Goal: Task Accomplishment & Management: Manage account settings

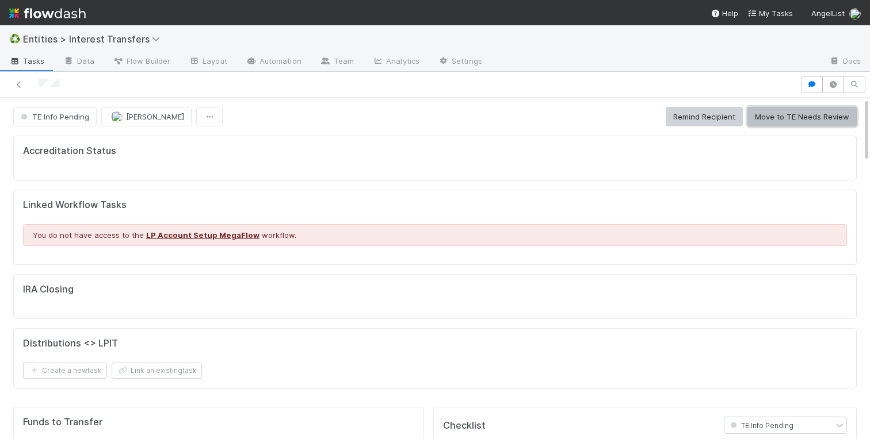
click at [784, 120] on button "Move to TE Needs Review" at bounding box center [801, 117] width 109 height 20
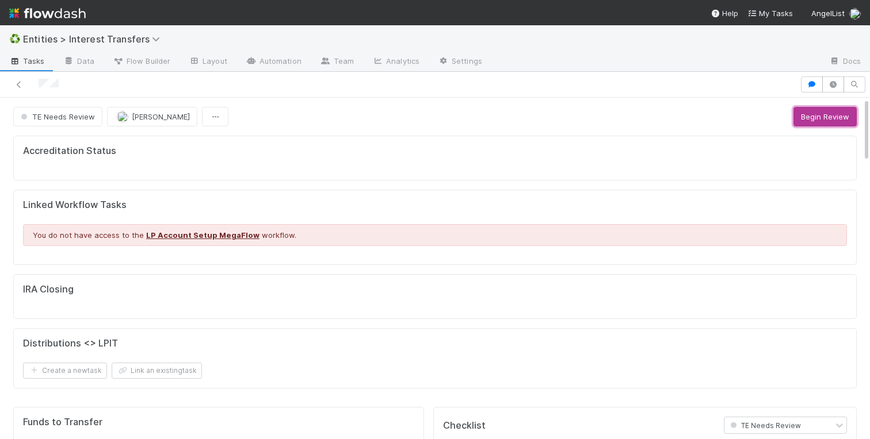
click at [811, 112] on button "Begin Review" at bounding box center [824, 117] width 63 height 20
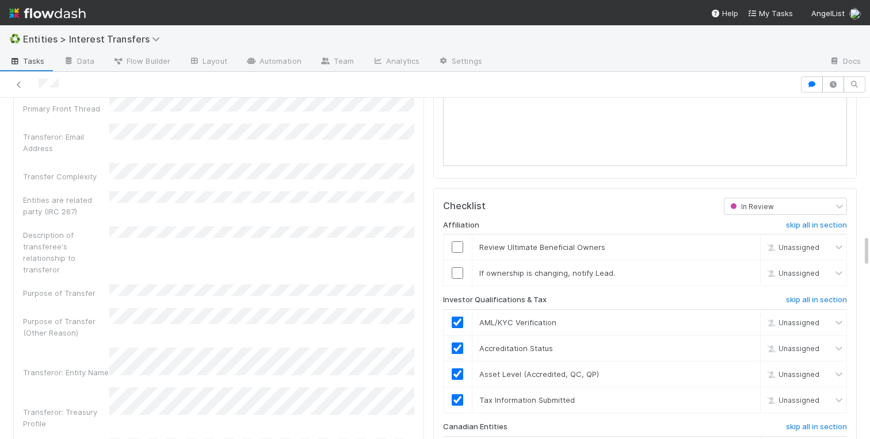
scroll to position [1432, 0]
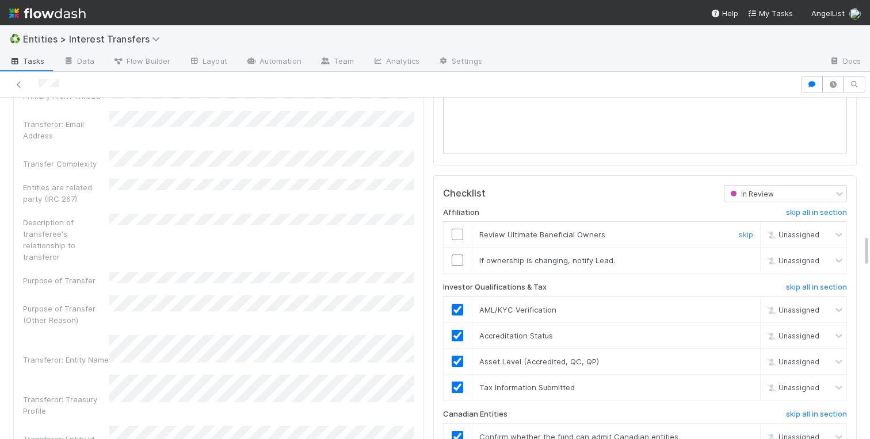
click at [455, 235] on input "checkbox" at bounding box center [457, 235] width 12 height 12
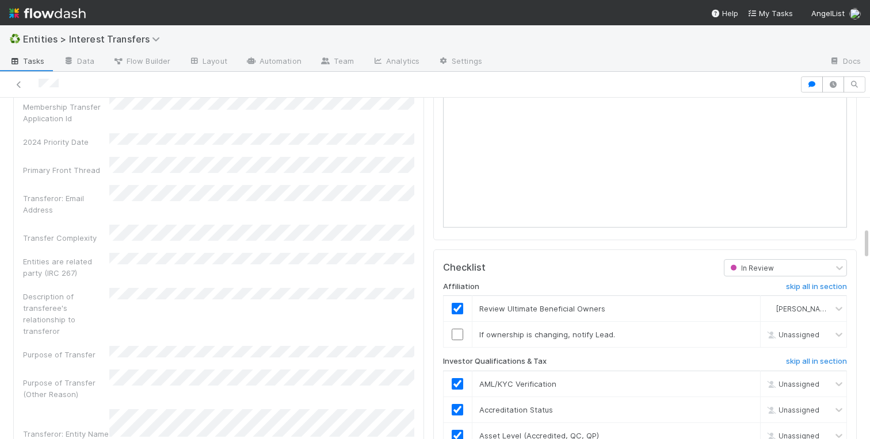
scroll to position [1354, 0]
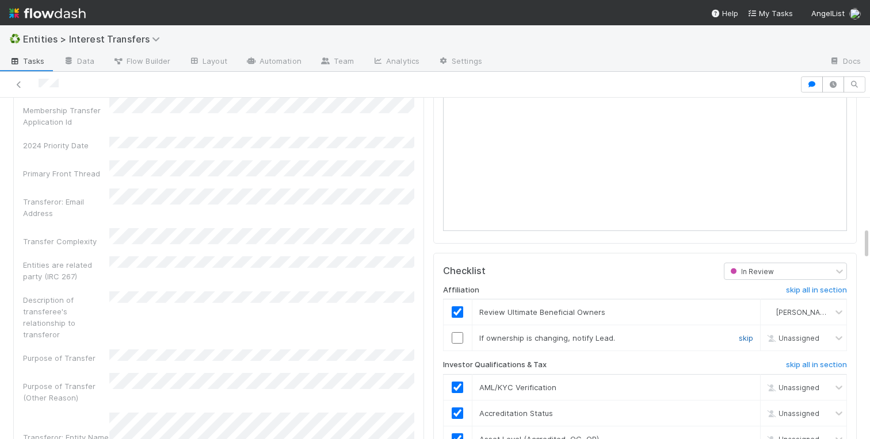
click at [746, 338] on link "skip" at bounding box center [745, 338] width 14 height 9
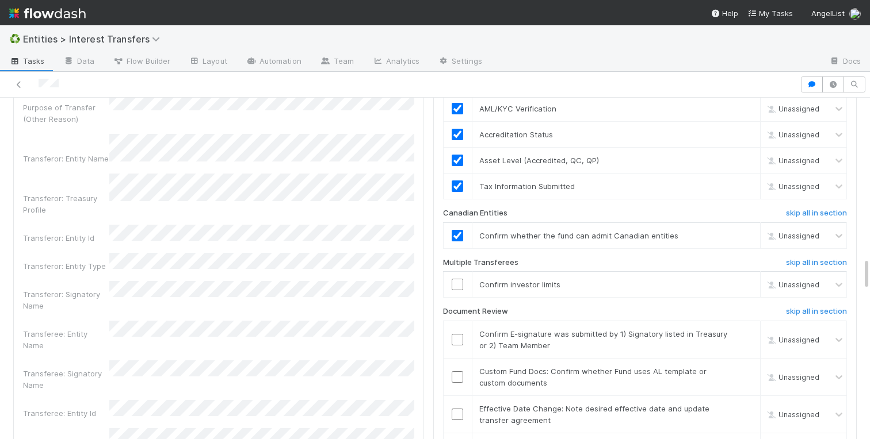
scroll to position [1723, 0]
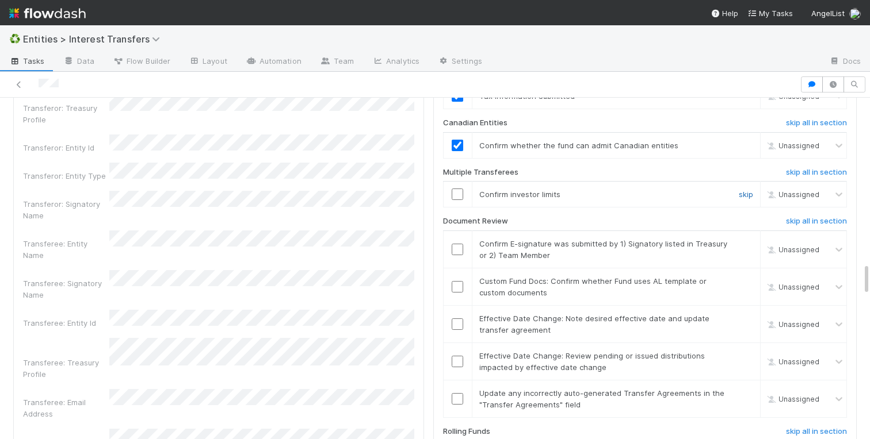
click at [750, 191] on link "skip" at bounding box center [745, 194] width 14 height 9
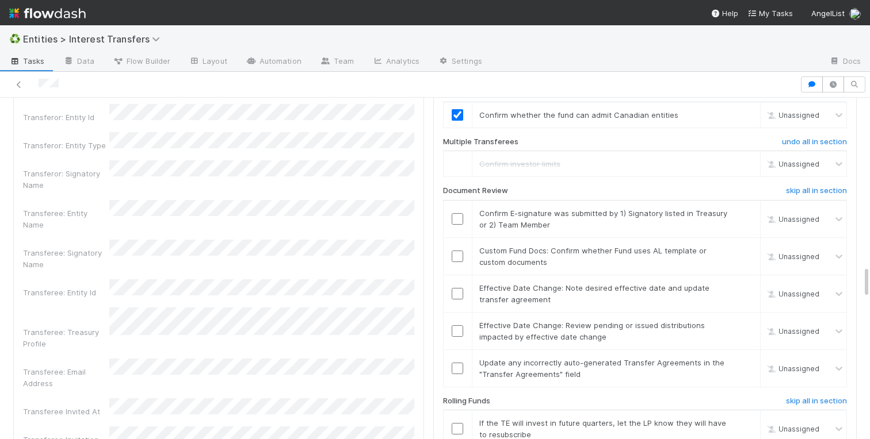
scroll to position [1755, 0]
click at [742, 289] on link "skip" at bounding box center [745, 286] width 14 height 9
click at [742, 326] on link "skip" at bounding box center [745, 324] width 14 height 9
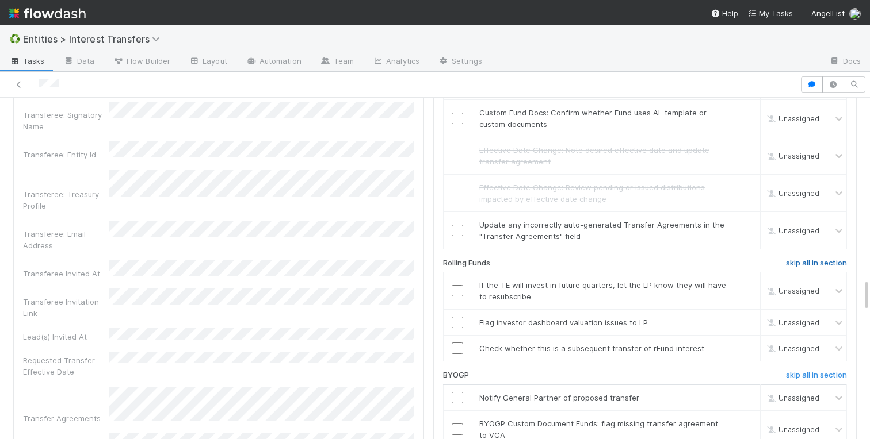
click at [799, 267] on h6 "skip all in section" at bounding box center [816, 263] width 61 height 9
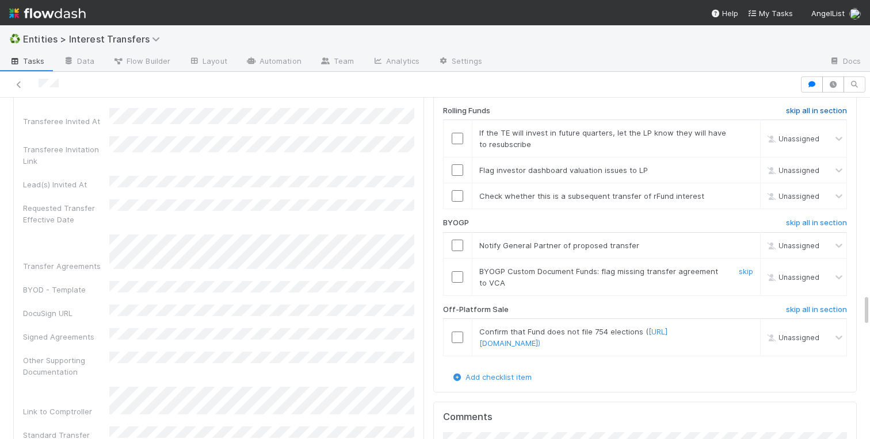
scroll to position [2050, 0]
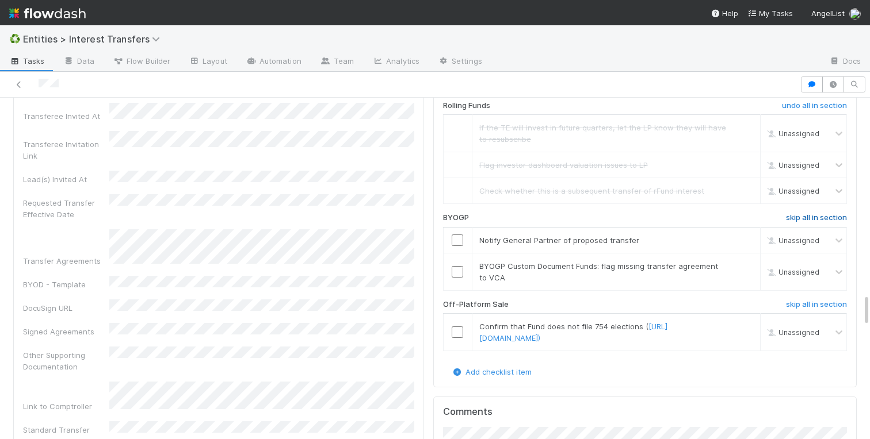
click at [802, 215] on h6 "skip all in section" at bounding box center [816, 217] width 61 height 9
click at [802, 304] on h6 "skip all in section" at bounding box center [816, 304] width 61 height 9
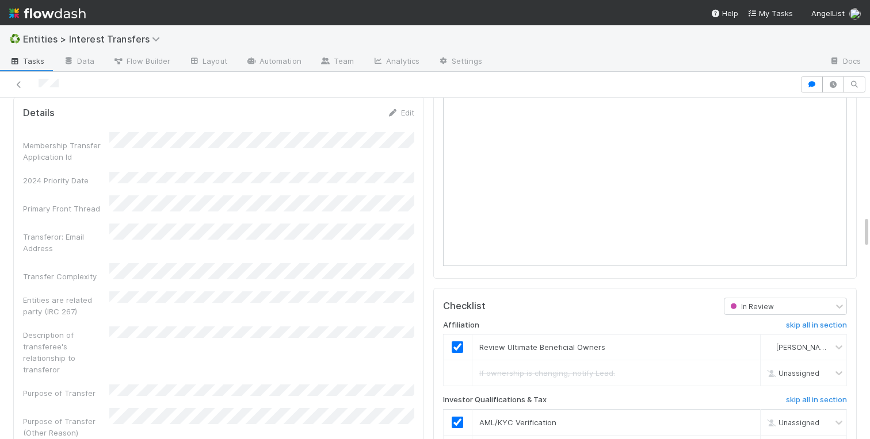
scroll to position [1324, 0]
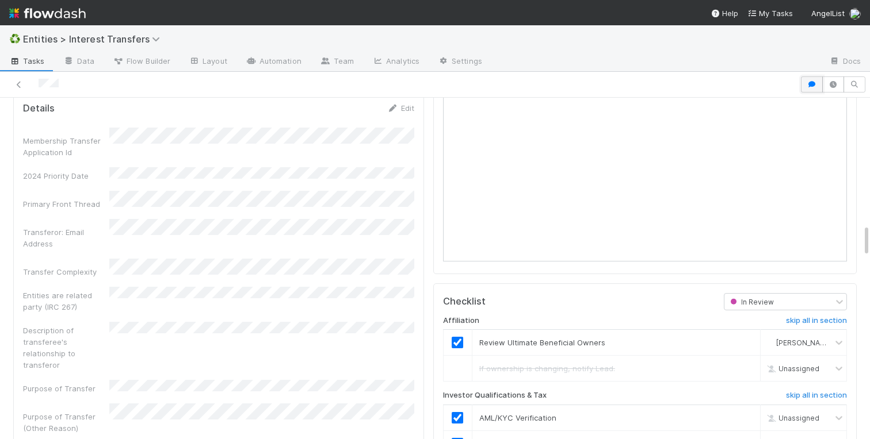
click at [812, 85] on icon "button" at bounding box center [812, 84] width 12 height 7
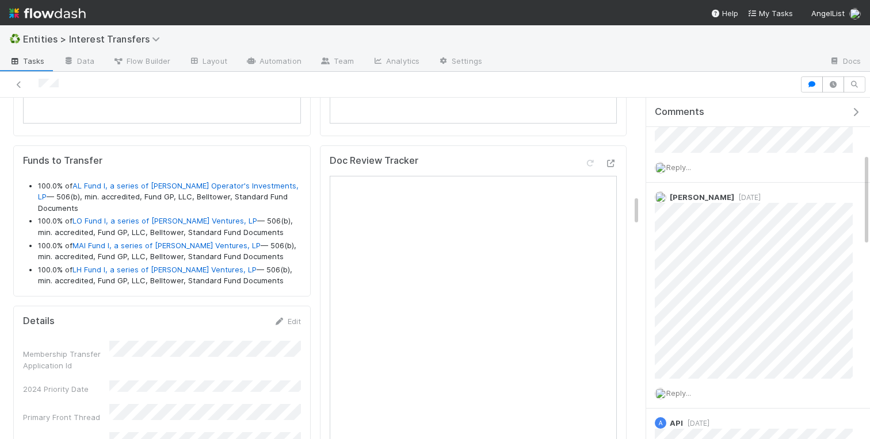
scroll to position [1124, 0]
click at [855, 108] on icon "button" at bounding box center [855, 112] width 12 height 9
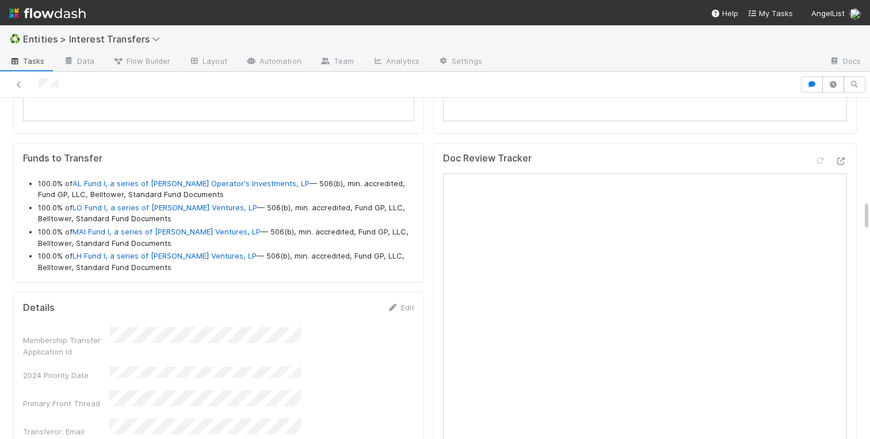
scroll to position [233, 404]
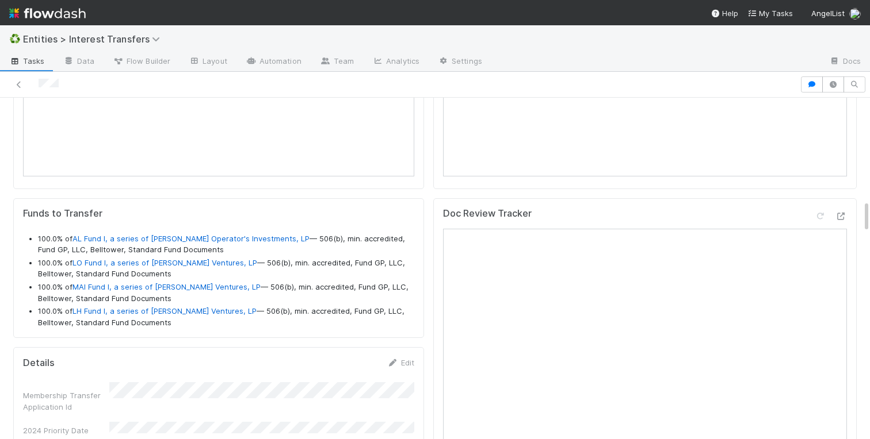
scroll to position [1067, 0]
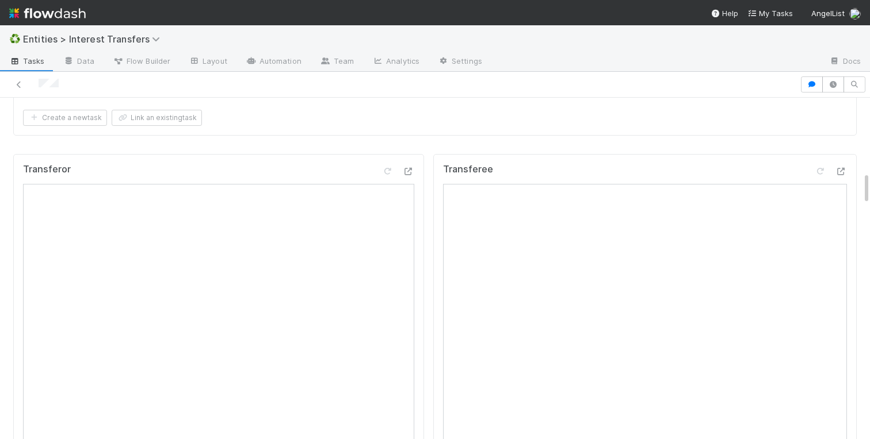
scroll to position [777, 0]
click at [435, 129] on div "Distributions <> LPIT Create a new task Link an existing task" at bounding box center [434, 101] width 843 height 61
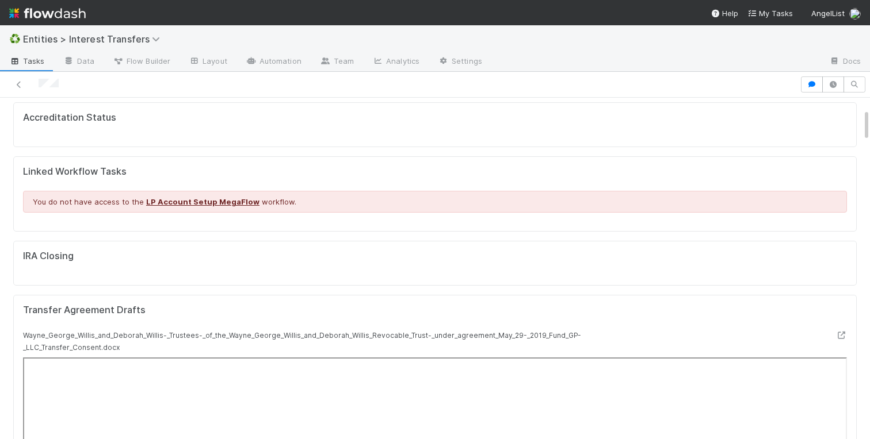
scroll to position [0, 0]
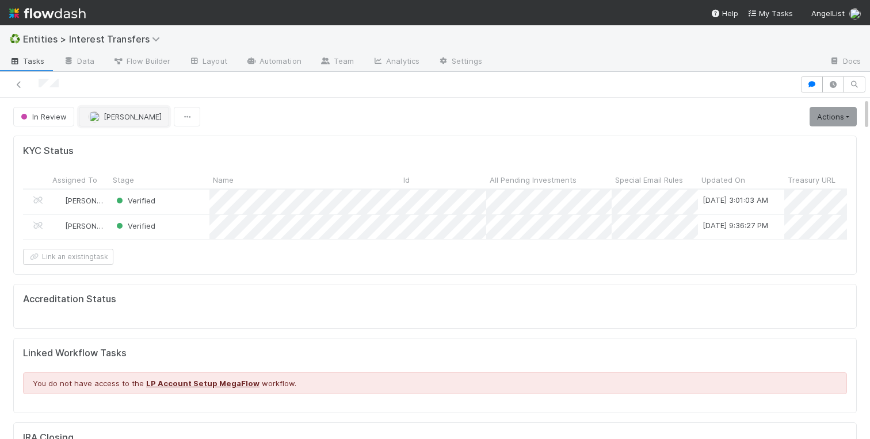
click at [150, 119] on span "[PERSON_NAME]" at bounding box center [133, 116] width 58 height 9
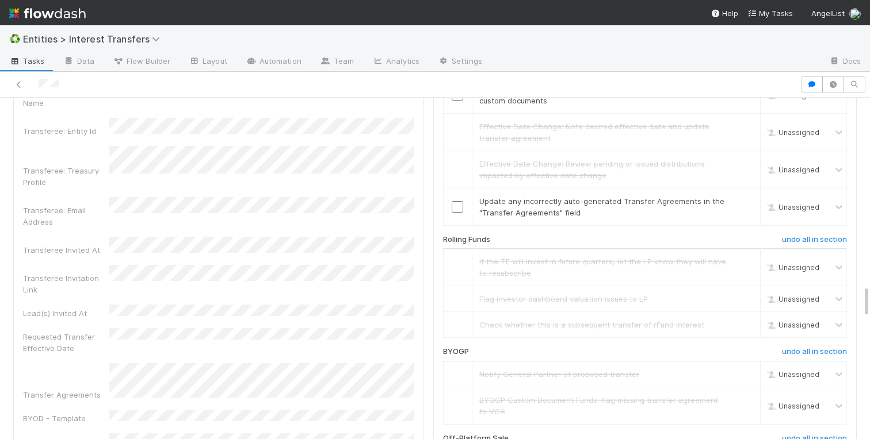
scroll to position [1888, 0]
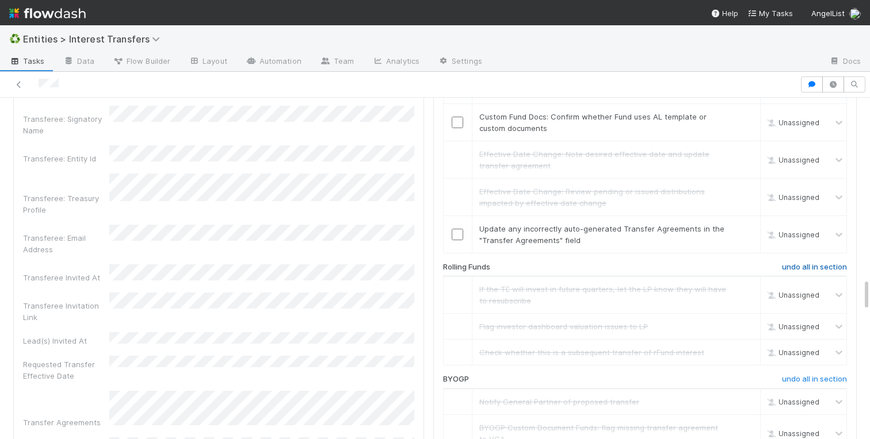
click at [813, 270] on h6 "undo all in section" at bounding box center [814, 267] width 65 height 9
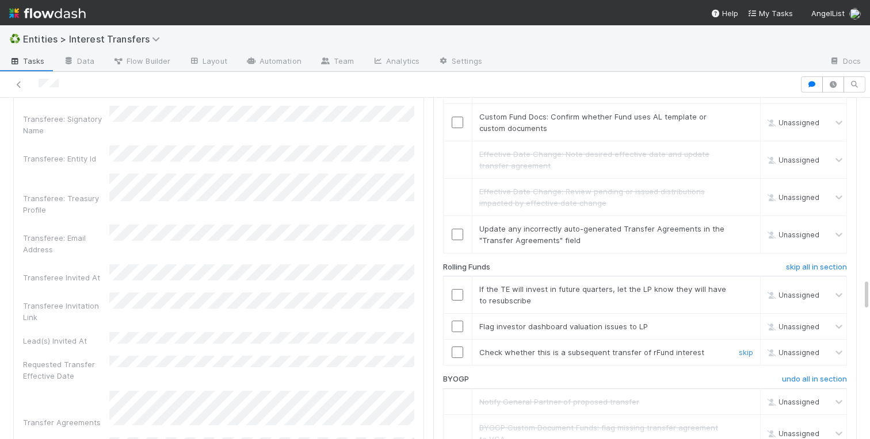
click at [450, 348] on div at bounding box center [457, 353] width 28 height 12
click at [452, 348] on input "checkbox" at bounding box center [457, 353] width 12 height 12
click at [454, 323] on input "checkbox" at bounding box center [457, 327] width 12 height 12
click at [740, 290] on link "skip" at bounding box center [745, 289] width 14 height 9
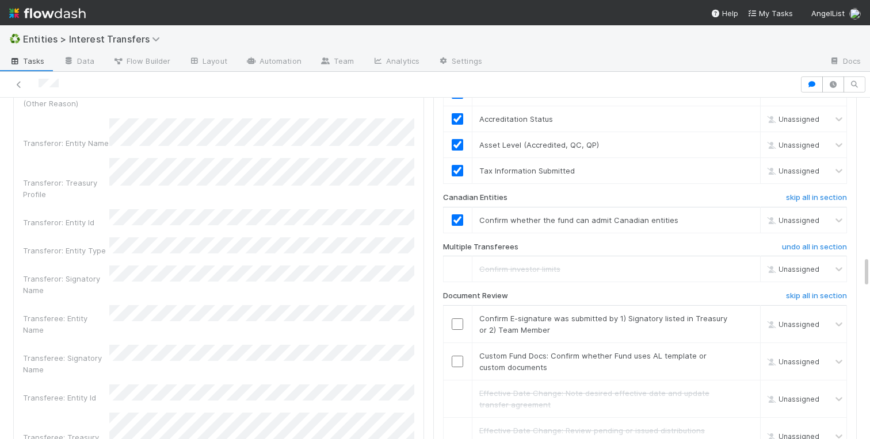
scroll to position [1650, 0]
click at [457, 323] on input "checkbox" at bounding box center [457, 323] width 12 height 12
click at [748, 354] on link "skip" at bounding box center [745, 354] width 14 height 9
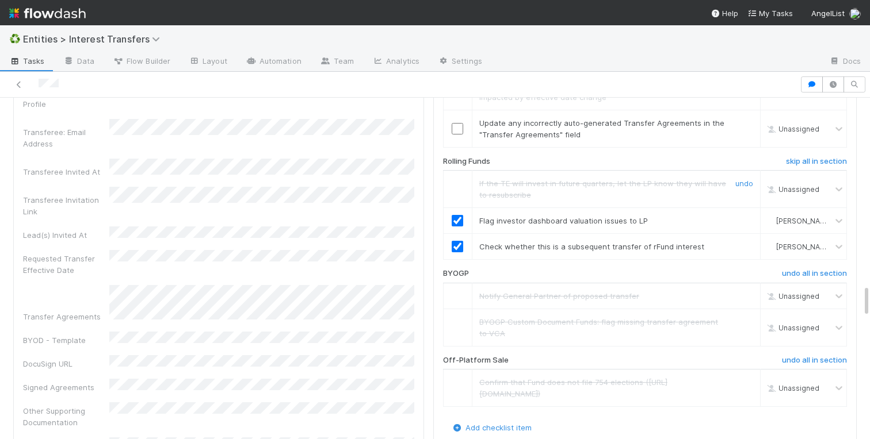
scroll to position [1955, 0]
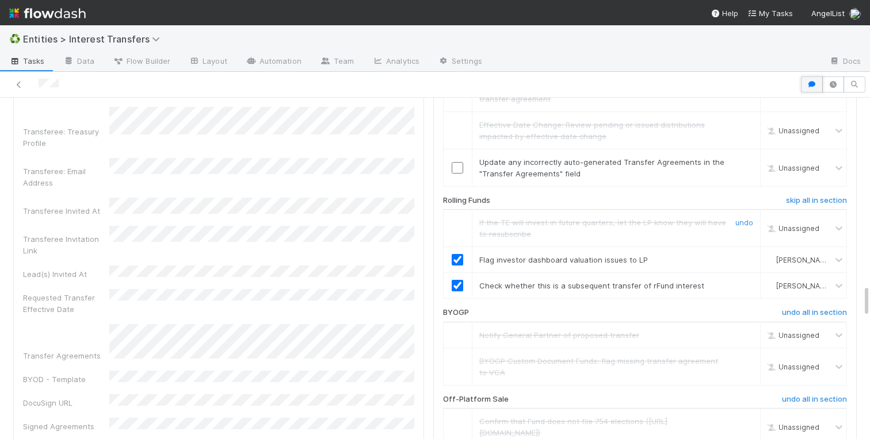
click at [810, 87] on icon "button" at bounding box center [812, 84] width 12 height 7
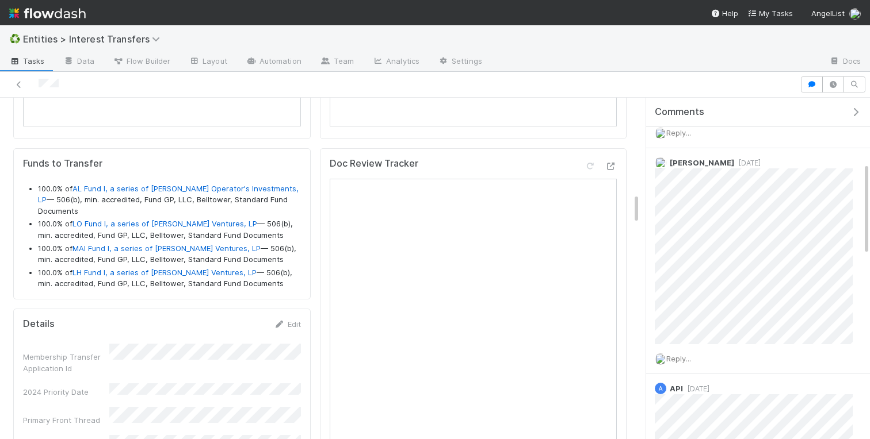
scroll to position [1035, 0]
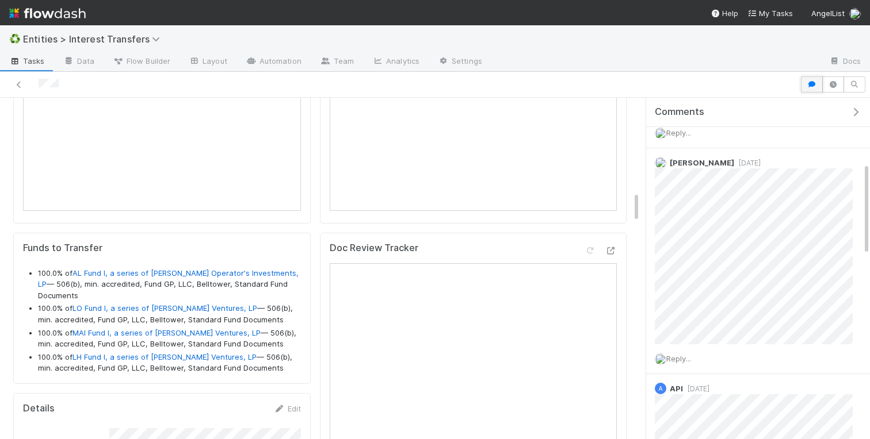
click at [808, 83] on icon "button" at bounding box center [812, 84] width 12 height 7
click at [809, 81] on icon "button" at bounding box center [812, 84] width 12 height 7
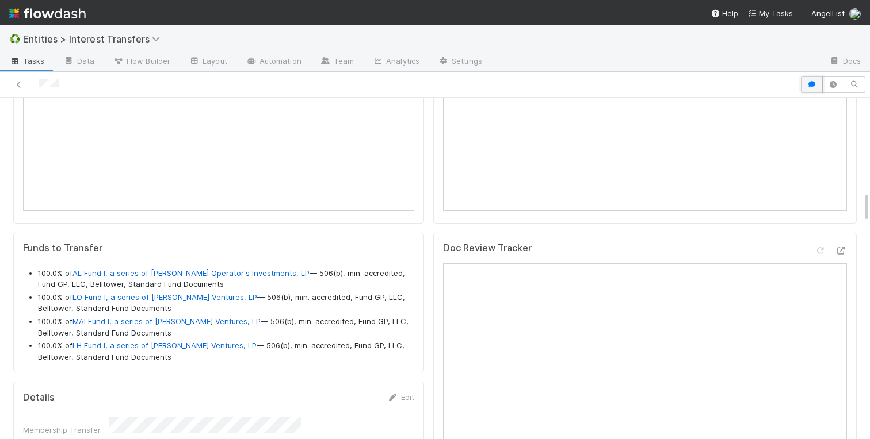
scroll to position [233, 404]
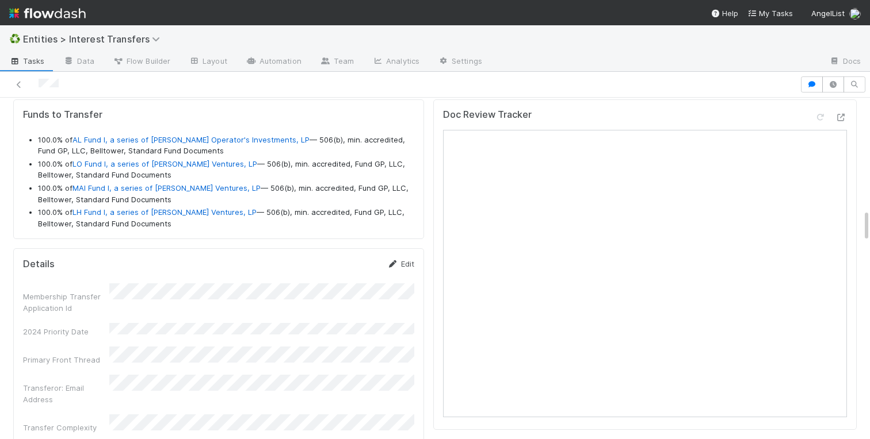
click at [403, 264] on link "Edit" at bounding box center [400, 263] width 27 height 9
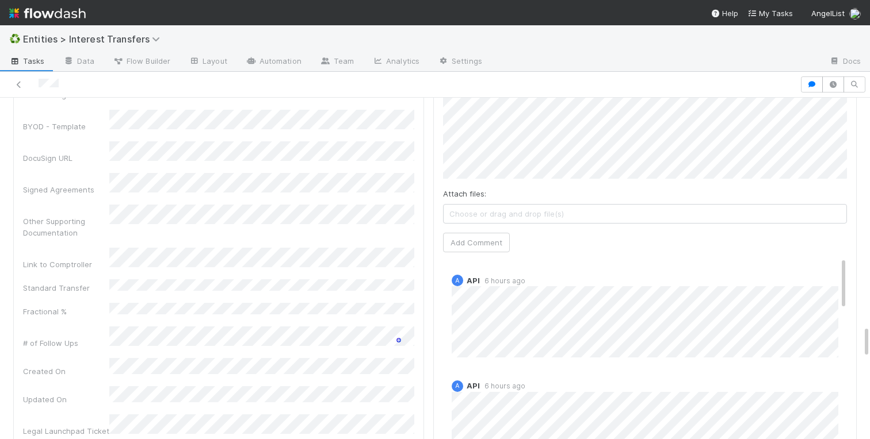
scroll to position [0, 0]
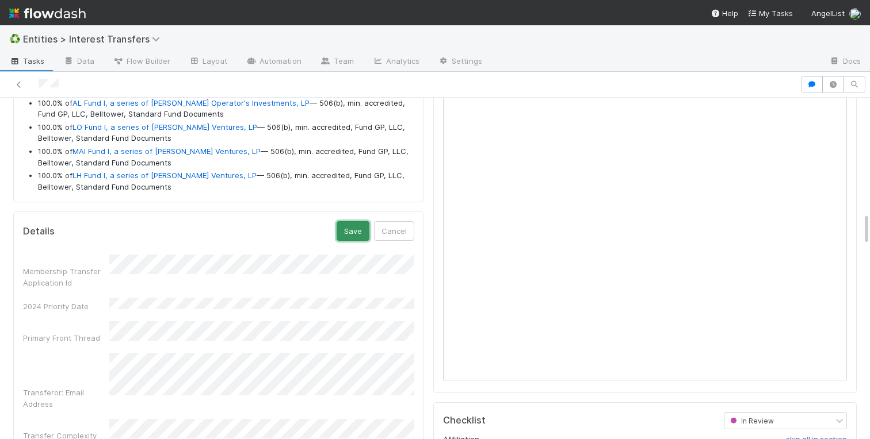
click at [351, 229] on button "Save" at bounding box center [352, 231] width 33 height 20
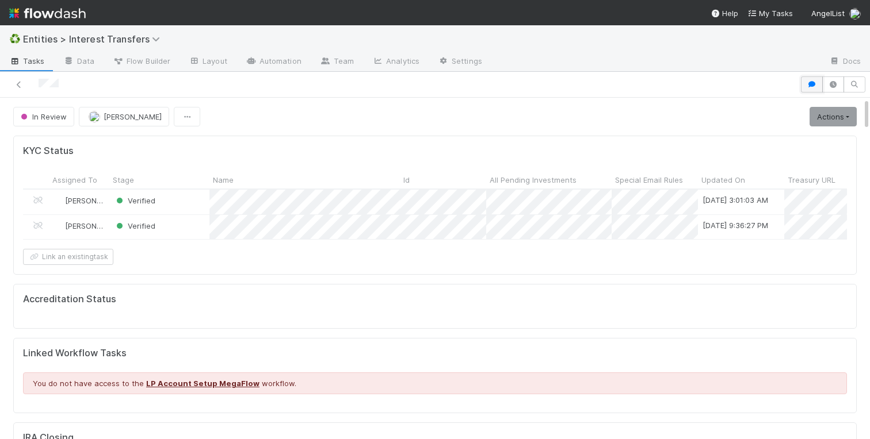
click at [807, 81] on icon "button" at bounding box center [812, 84] width 12 height 7
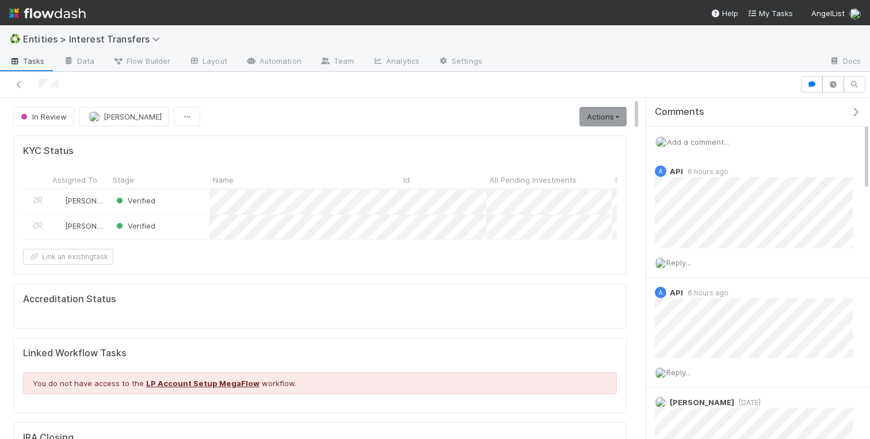
click at [678, 138] on span "Add a comment..." at bounding box center [698, 141] width 62 height 9
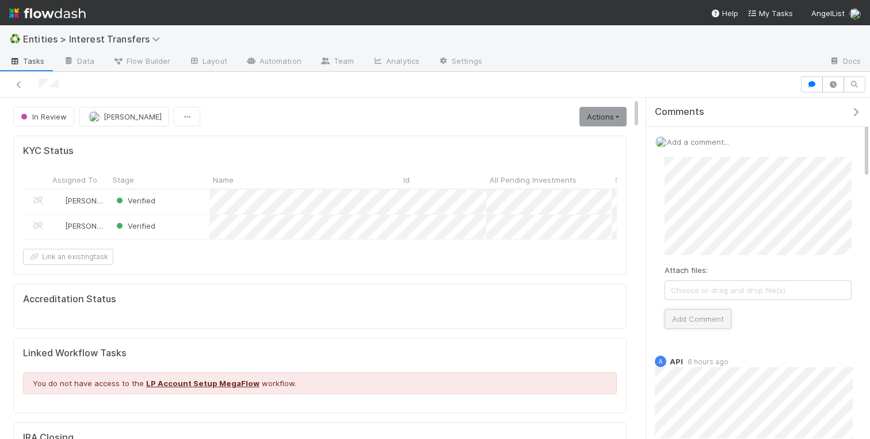
click at [679, 312] on button "Add Comment" at bounding box center [697, 319] width 67 height 20
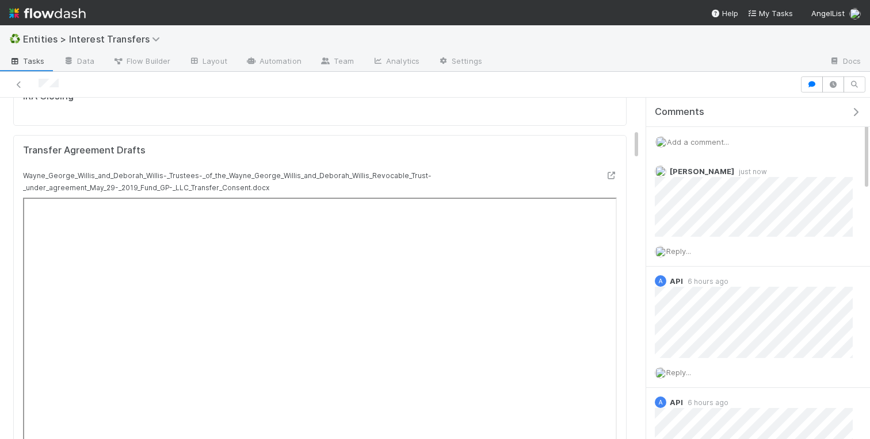
click at [852, 115] on icon "button" at bounding box center [855, 112] width 12 height 9
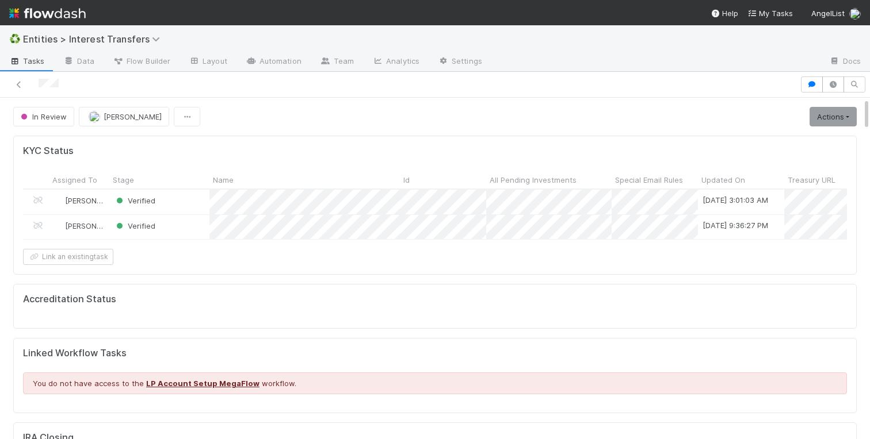
click at [36, 120] on span "In Review" at bounding box center [42, 116] width 48 height 9
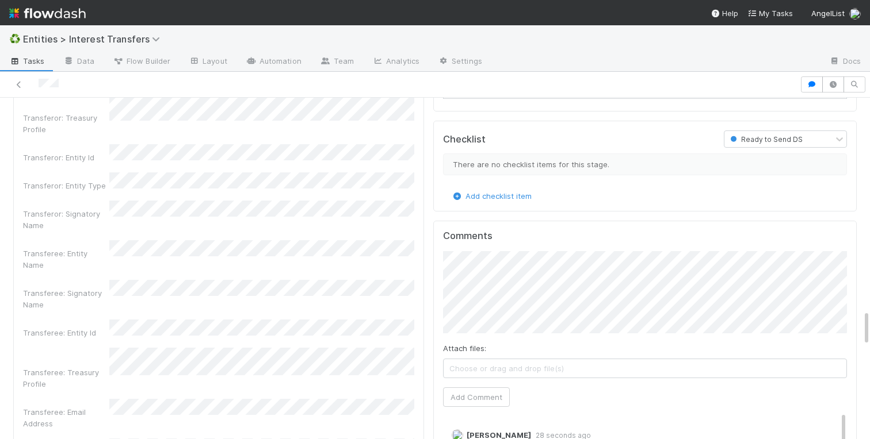
scroll to position [2004, 0]
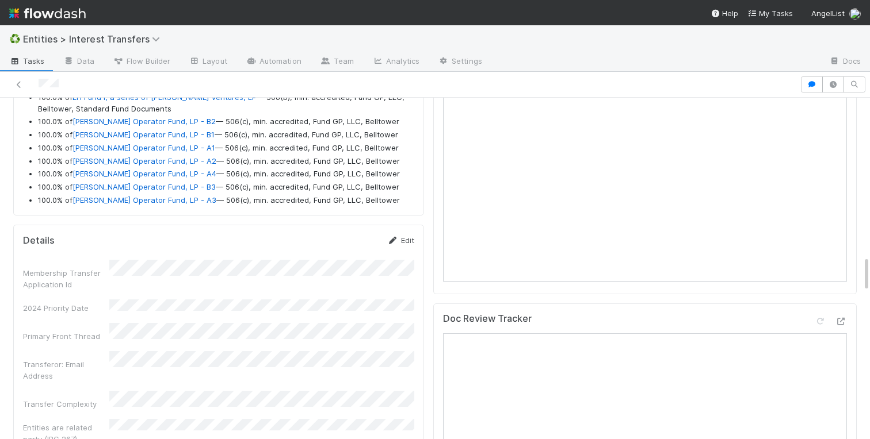
click at [405, 239] on link "Edit" at bounding box center [400, 240] width 27 height 9
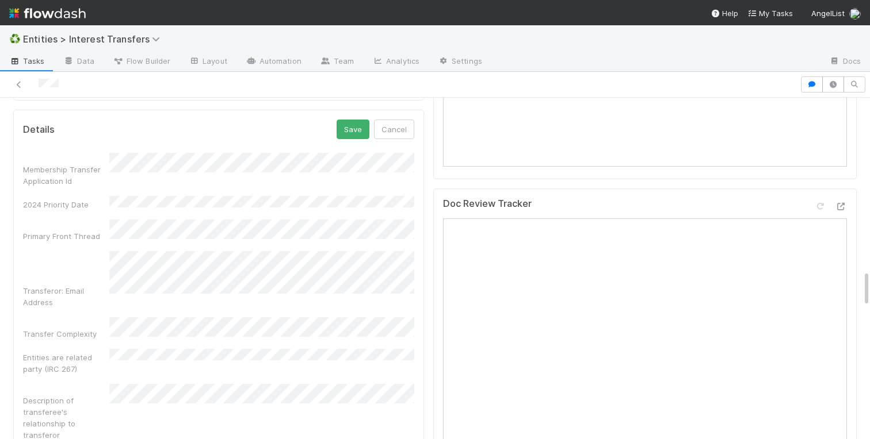
scroll to position [1587, 0]
click at [348, 131] on button "Save" at bounding box center [352, 132] width 33 height 20
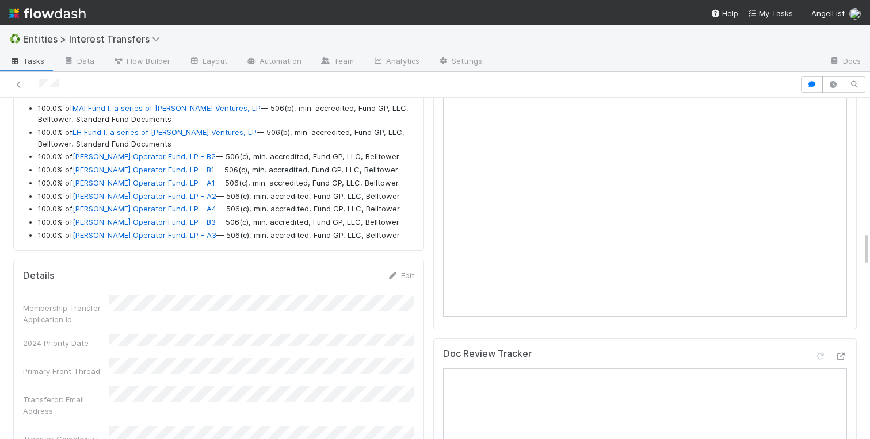
scroll to position [1467, 0]
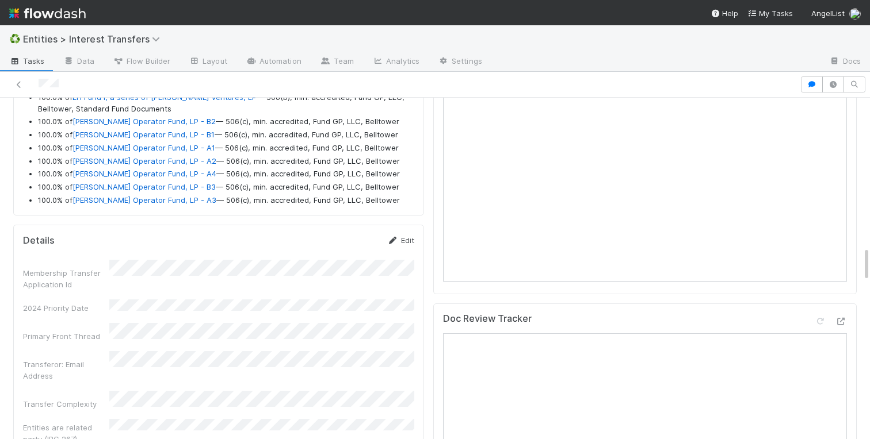
click at [404, 244] on link "Edit" at bounding box center [400, 240] width 27 height 9
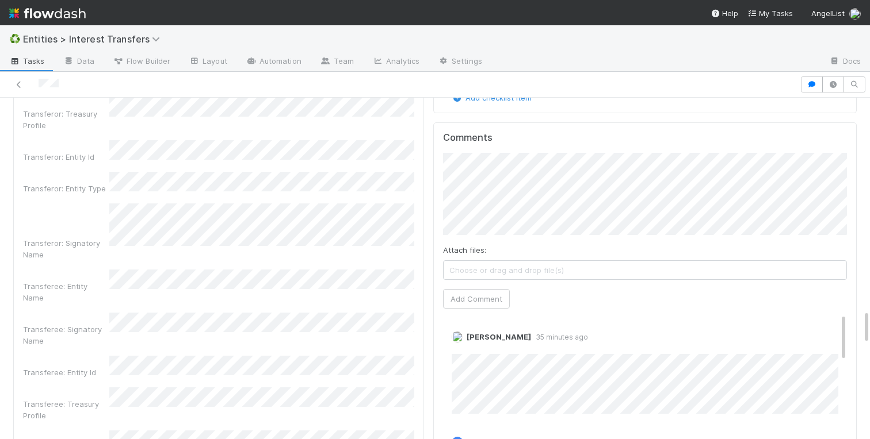
scroll to position [2089, 0]
click at [814, 407] on div "Transferor Funds to Transfer 100.0% of AL Fund I, a series of [PERSON_NAME] Ope…" at bounding box center [435, 193] width 852 height 2351
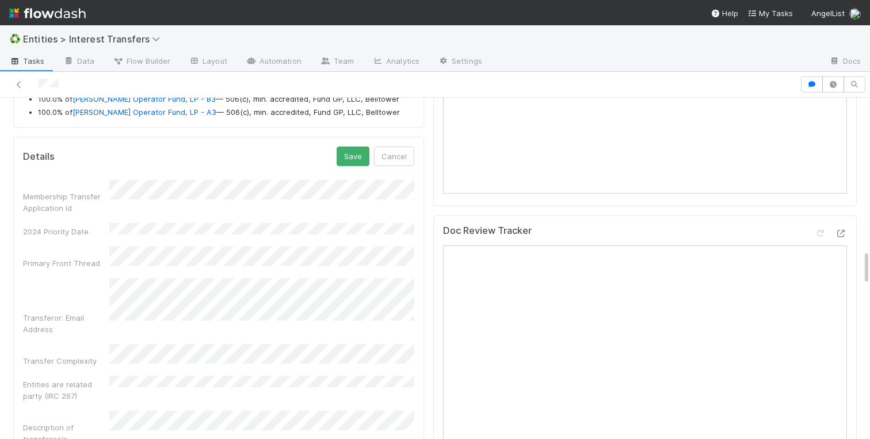
scroll to position [1501, 0]
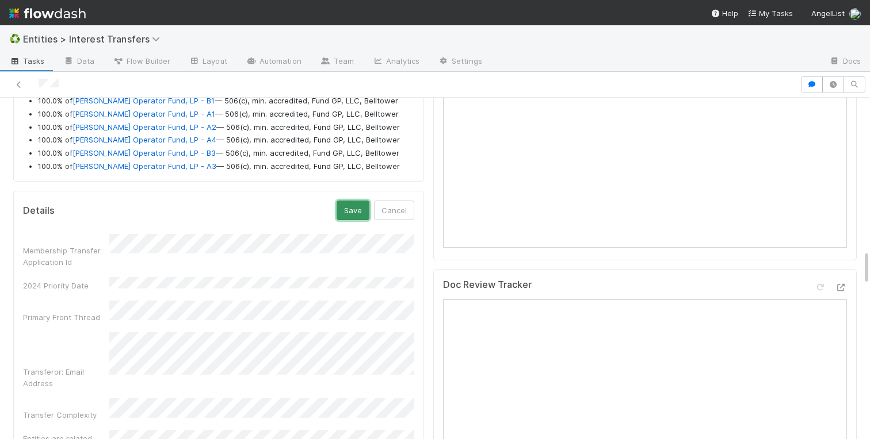
click at [347, 209] on button "Save" at bounding box center [352, 211] width 33 height 20
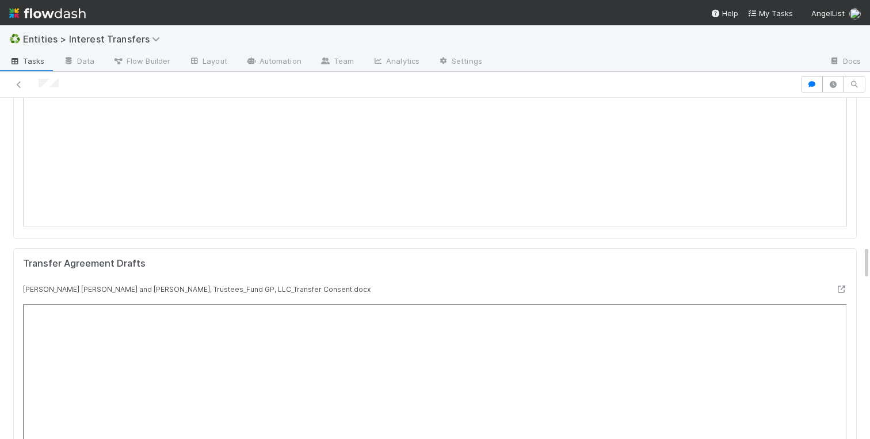
scroll to position [0, 0]
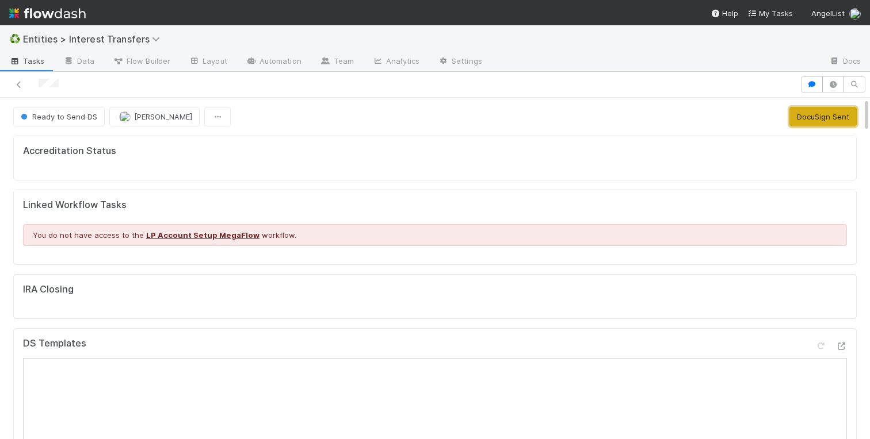
click at [814, 120] on button "DocuSign Sent" at bounding box center [822, 117] width 67 height 20
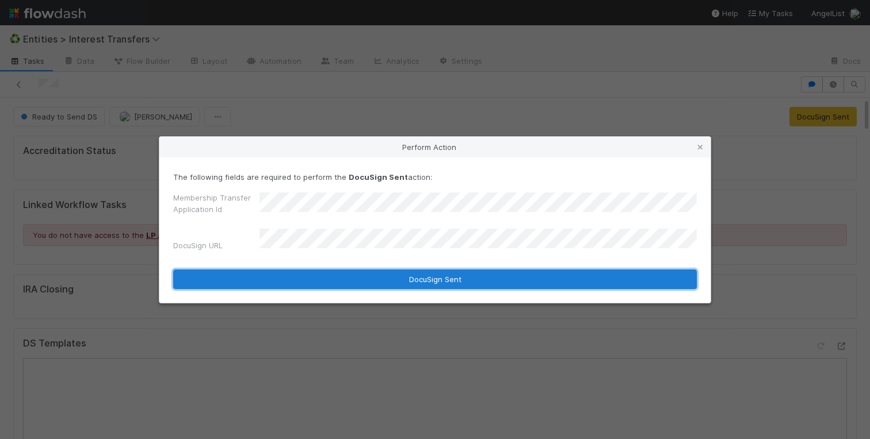
click at [322, 278] on button "DocuSign Sent" at bounding box center [434, 280] width 523 height 20
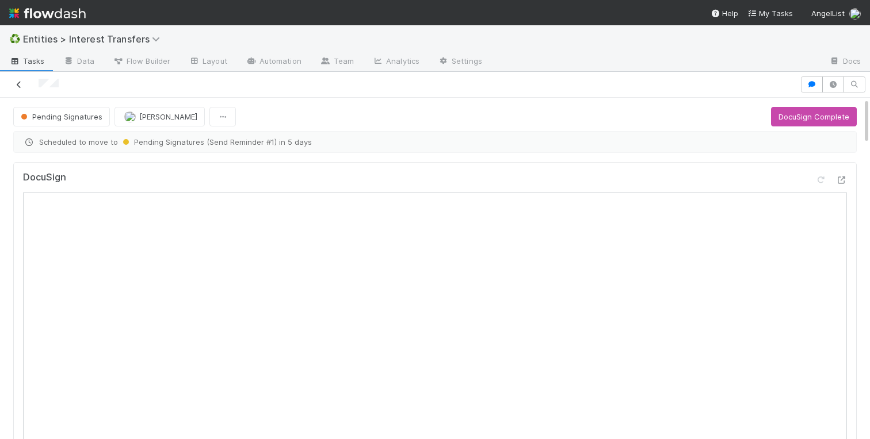
click at [20, 81] on icon at bounding box center [19, 84] width 12 height 7
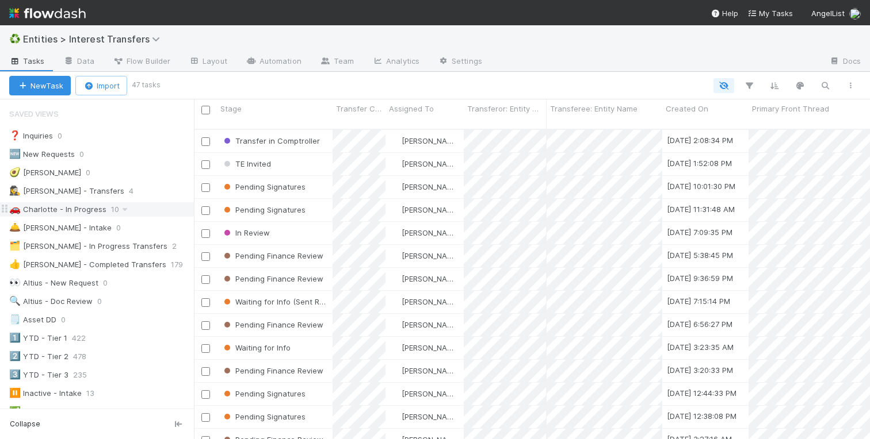
click at [72, 206] on div "🚗 Charlotte - In Progress" at bounding box center [57, 209] width 97 height 14
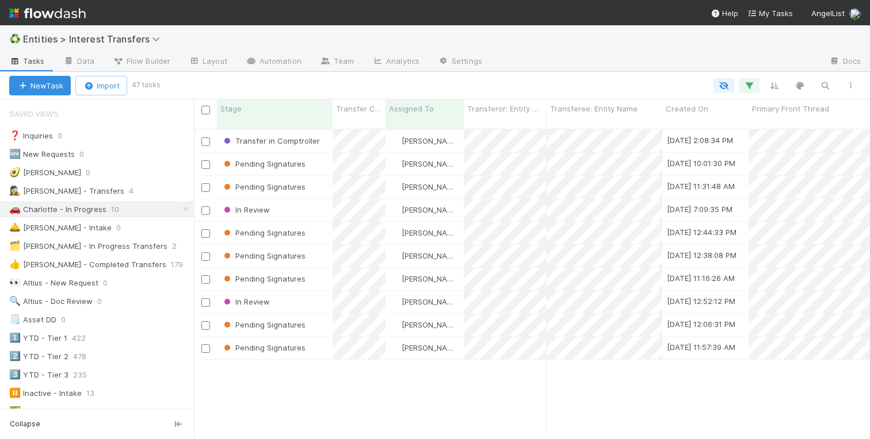
scroll to position [319, 676]
click at [264, 113] on div "Stage" at bounding box center [274, 109] width 109 height 12
click at [263, 146] on div "Sort Last → First" at bounding box center [286, 147] width 131 height 17
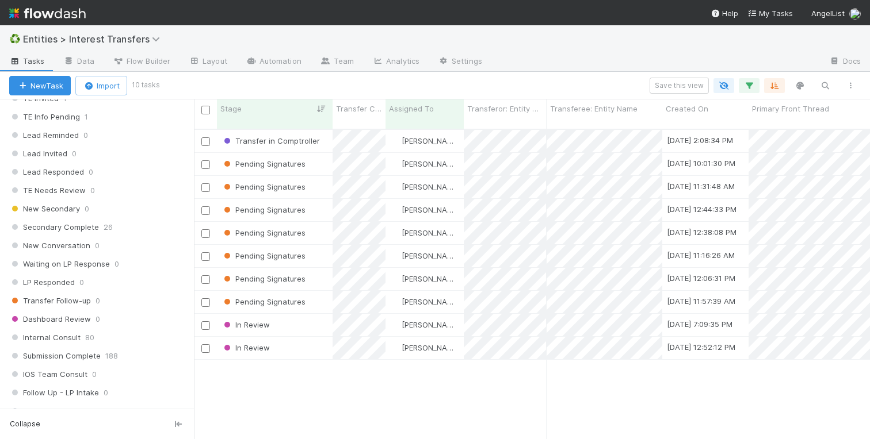
scroll to position [1391, 0]
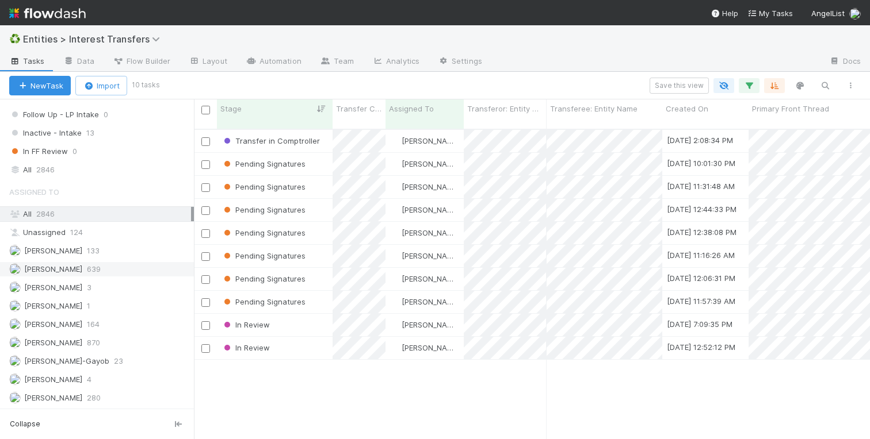
click at [72, 266] on span "[PERSON_NAME]" at bounding box center [53, 269] width 58 height 9
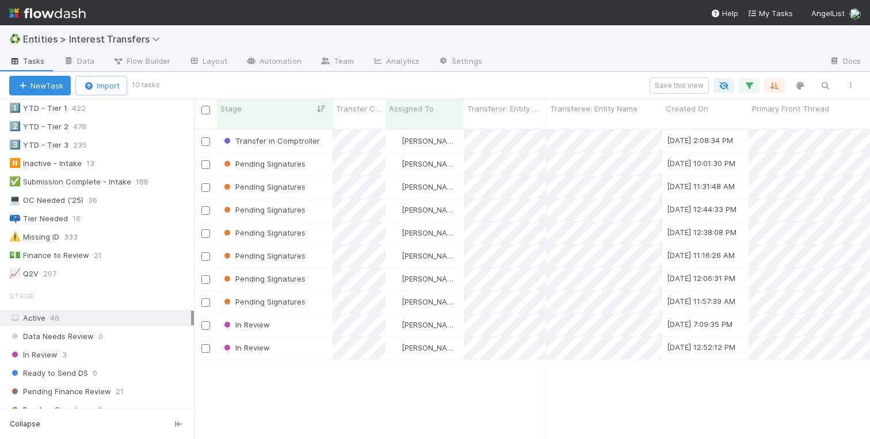
scroll to position [232, 0]
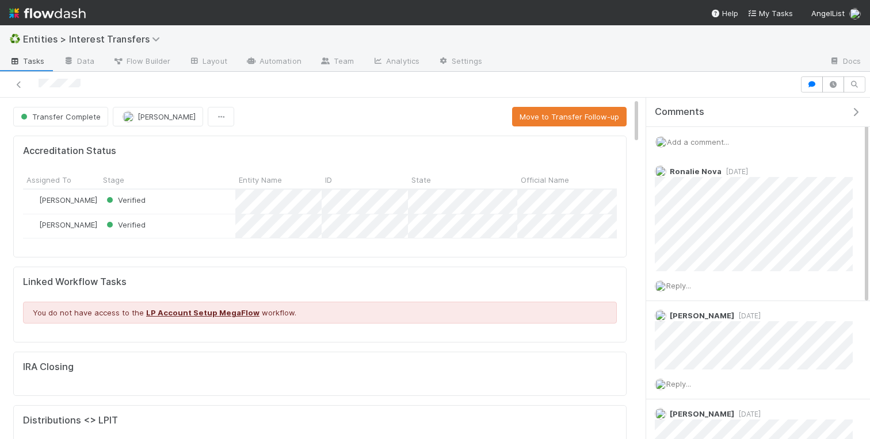
scroll to position [233, 287]
click at [806, 86] on icon "button" at bounding box center [812, 84] width 12 height 7
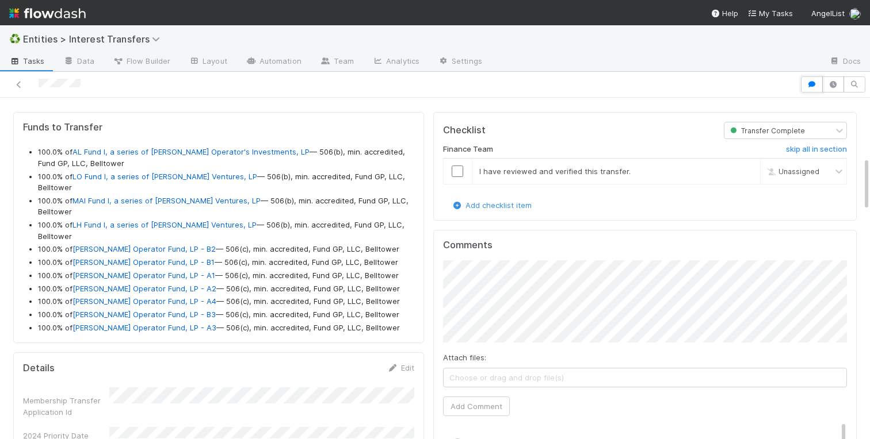
scroll to position [353, 0]
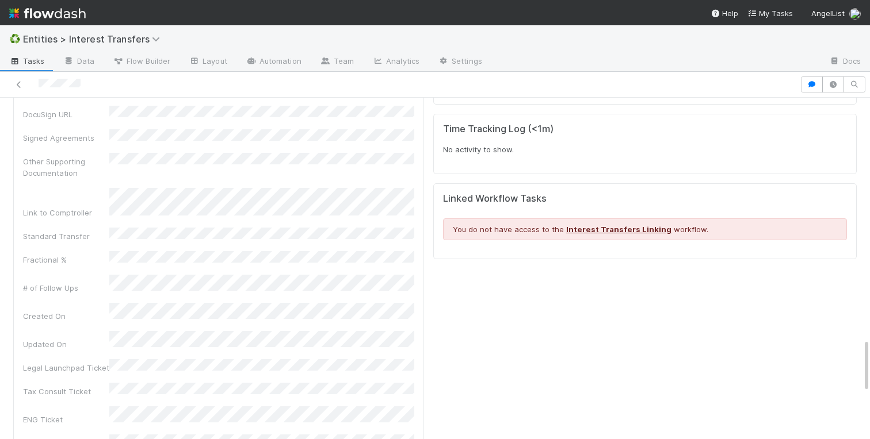
scroll to position [281, 0]
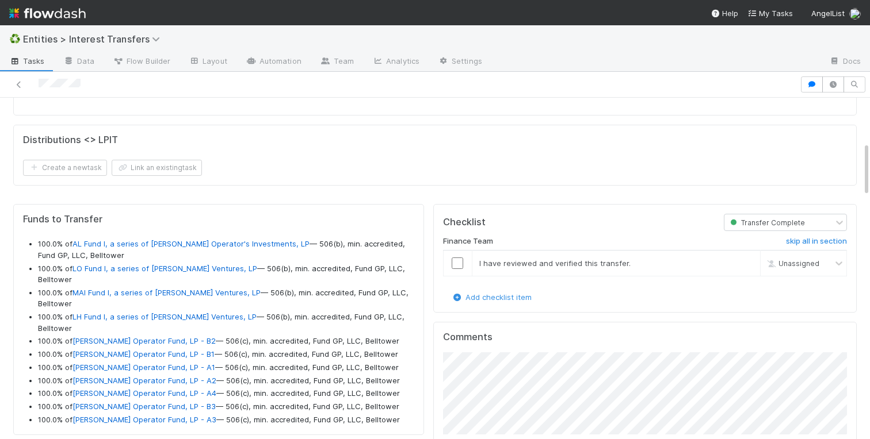
click at [434, 196] on div "Accreditation Status Assigned To Stage Entity Name ID State Official Name Evide…" at bounding box center [435, 24] width 852 height 348
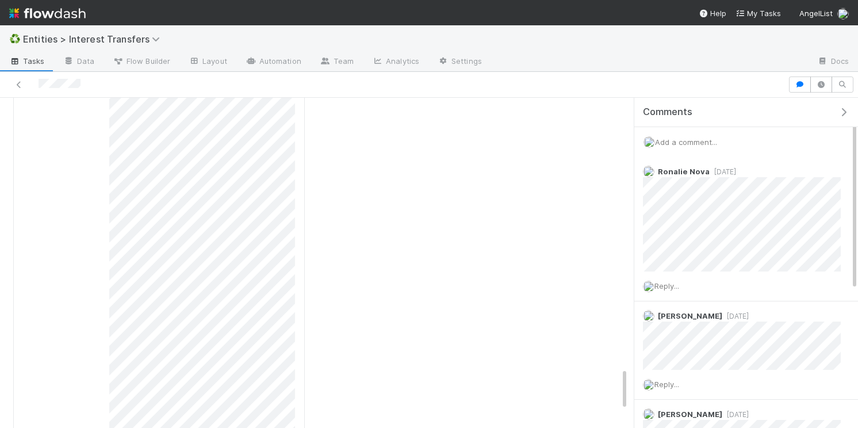
scroll to position [2090, 0]
click at [108, 118] on div "Transferor: Funds to Transfer" at bounding box center [159, 343] width 272 height 571
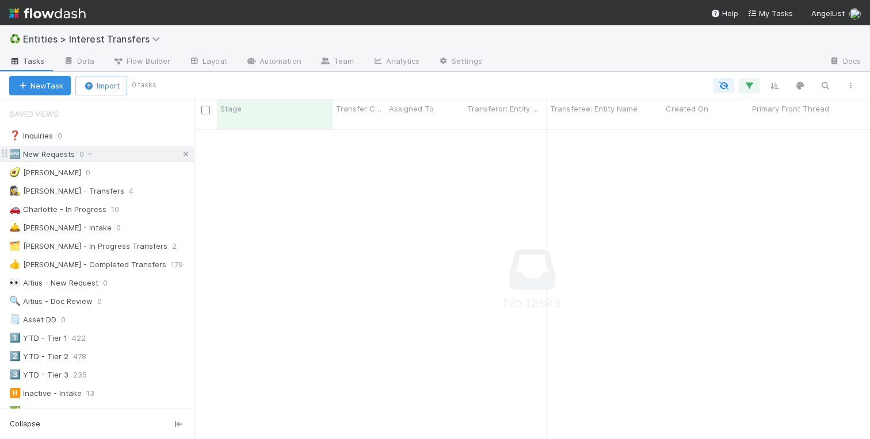
scroll to position [319, 676]
click at [186, 153] on icon at bounding box center [186, 154] width 12 height 7
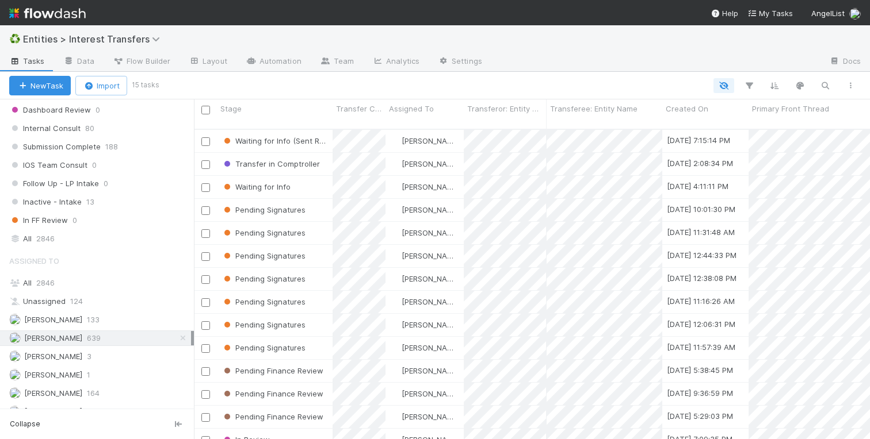
scroll to position [1391, 0]
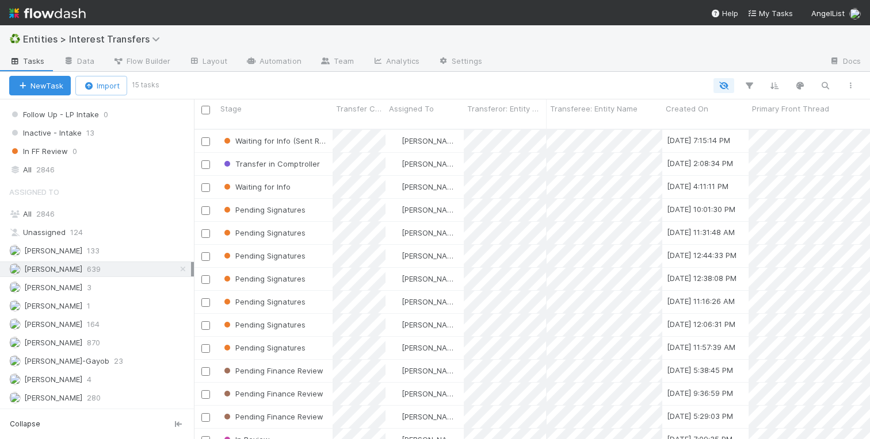
click at [58, 269] on span "[PERSON_NAME]" at bounding box center [53, 269] width 58 height 9
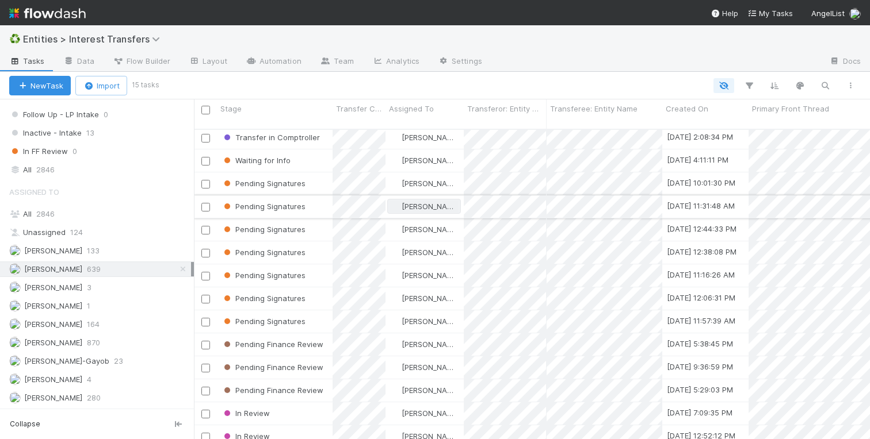
scroll to position [0, 0]
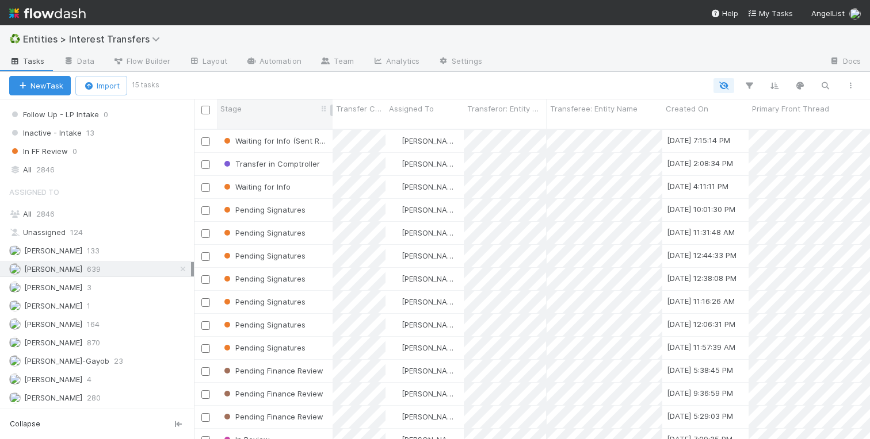
click at [247, 104] on div "Stage" at bounding box center [274, 109] width 109 height 12
click at [250, 153] on div "Sort Last → First" at bounding box center [286, 147] width 131 height 17
click at [330, 136] on div "Waiting for Info (Sent Reminder #1)" at bounding box center [275, 141] width 116 height 22
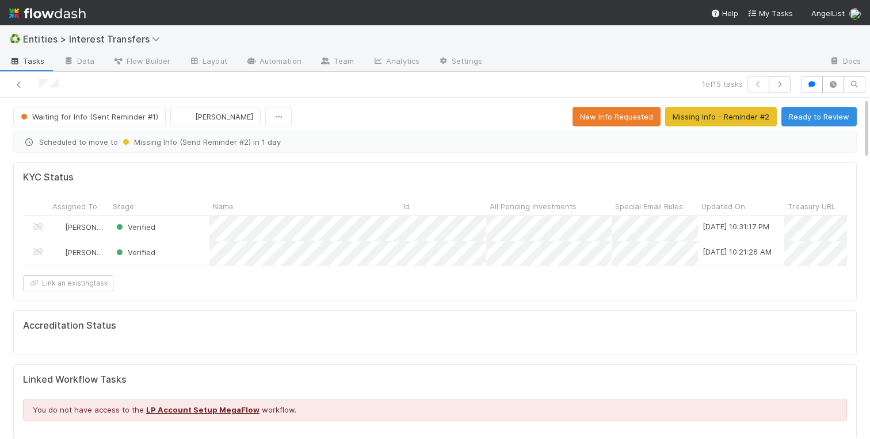
scroll to position [233, 404]
click at [797, 121] on button "Ready to Review" at bounding box center [818, 117] width 75 height 20
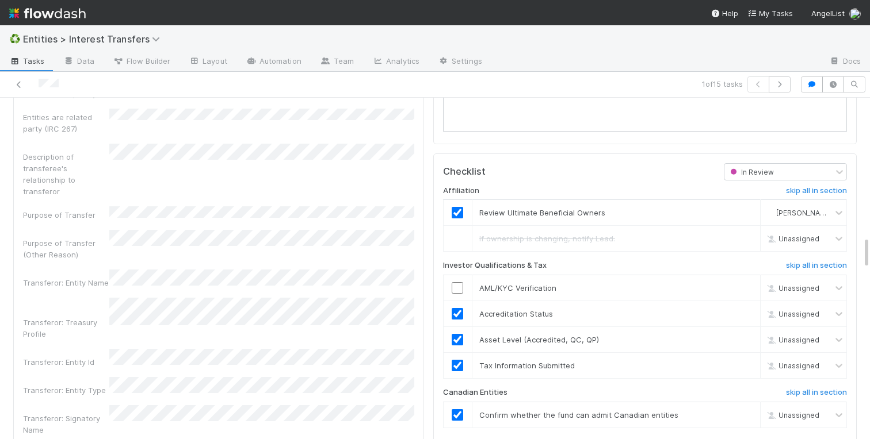
scroll to position [1447, 0]
click at [458, 286] on input "checkbox" at bounding box center [457, 287] width 12 height 12
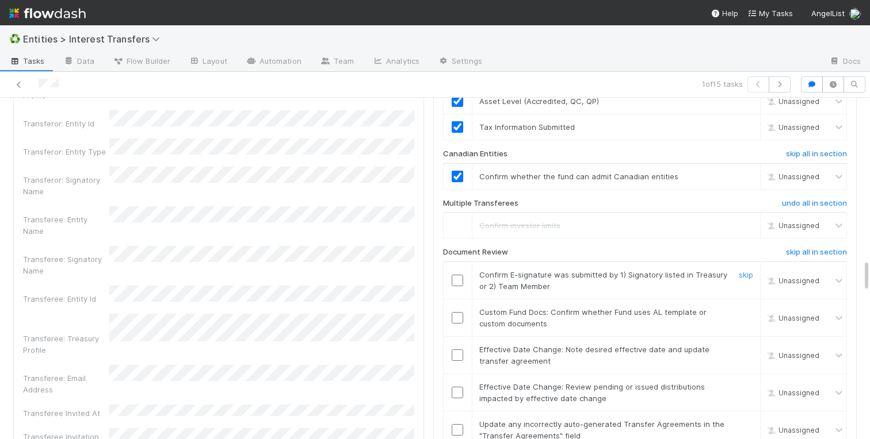
scroll to position [1686, 0]
click at [457, 275] on input "checkbox" at bounding box center [457, 280] width 12 height 12
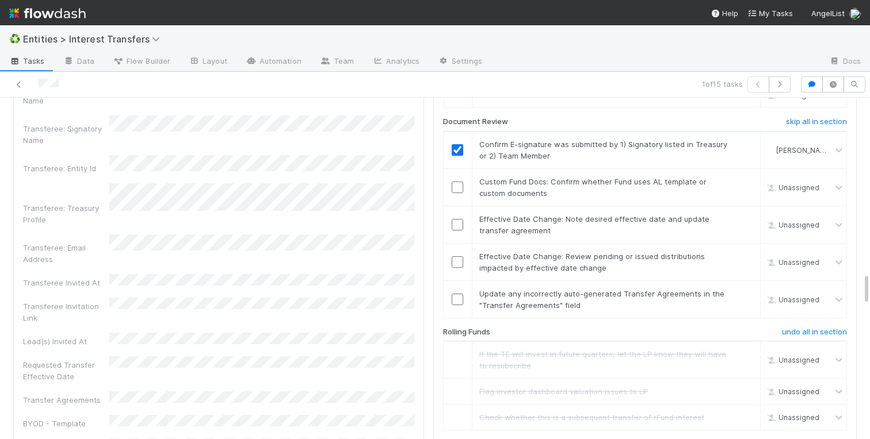
scroll to position [1825, 0]
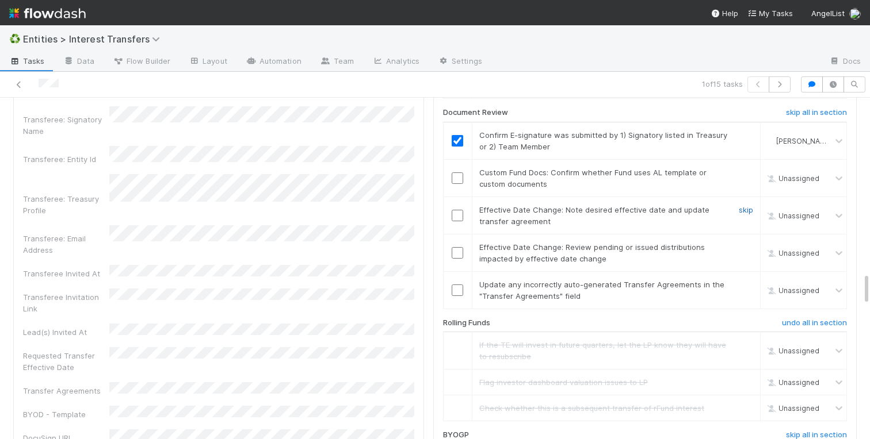
click at [741, 209] on link "skip" at bounding box center [745, 209] width 14 height 9
click at [742, 246] on link "skip" at bounding box center [745, 247] width 14 height 9
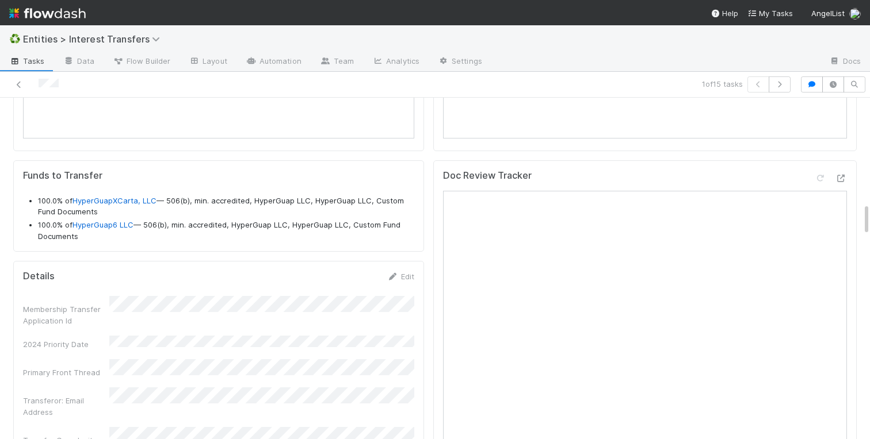
scroll to position [1091, 0]
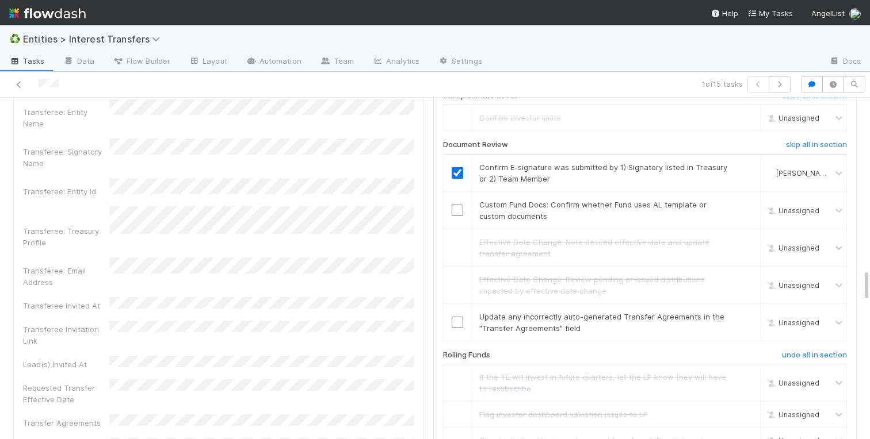
scroll to position [1787, 0]
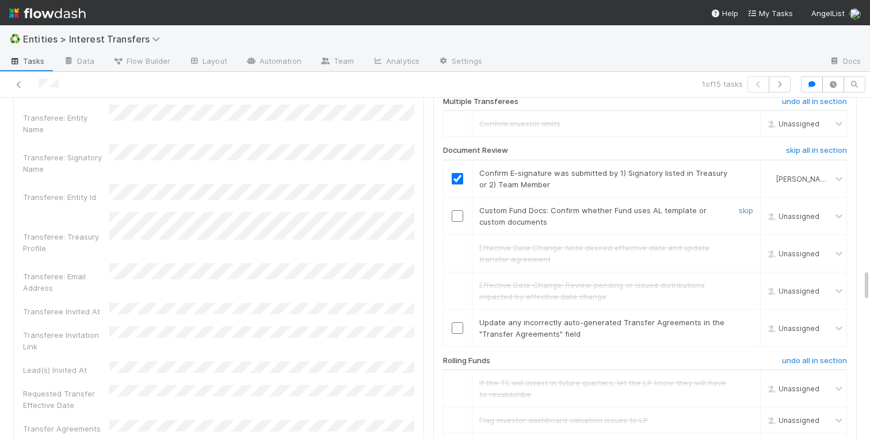
click at [457, 216] on input "checkbox" at bounding box center [457, 216] width 12 height 12
click at [741, 323] on link "skip" at bounding box center [745, 322] width 14 height 9
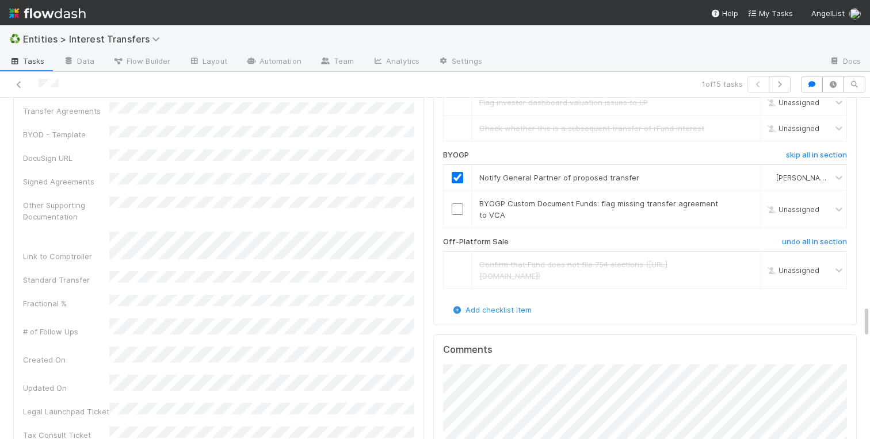
scroll to position [2103, 0]
click at [454, 216] on input "checkbox" at bounding box center [457, 211] width 12 height 12
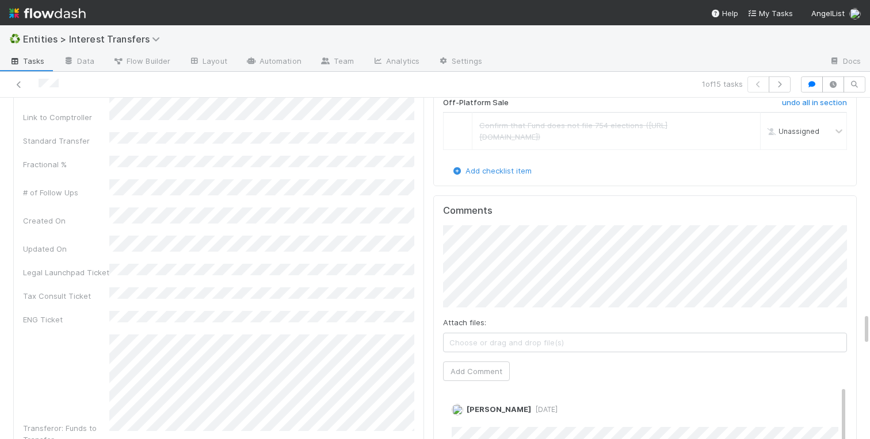
scroll to position [2289, 0]
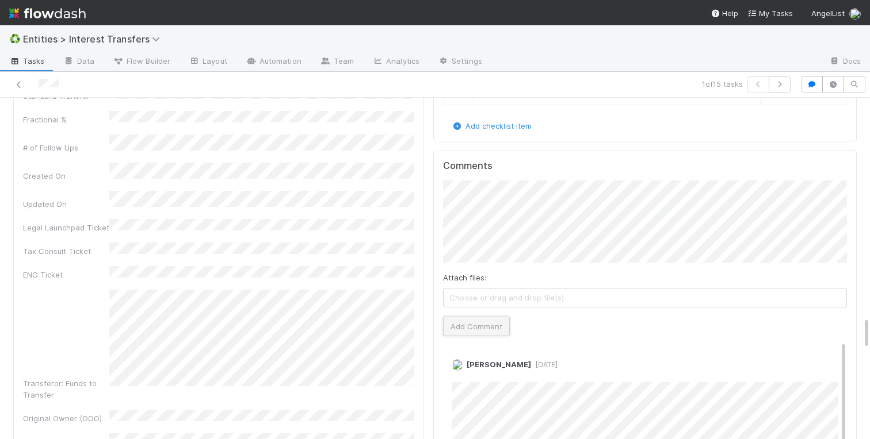
click at [476, 326] on button "Add Comment" at bounding box center [476, 327] width 67 height 20
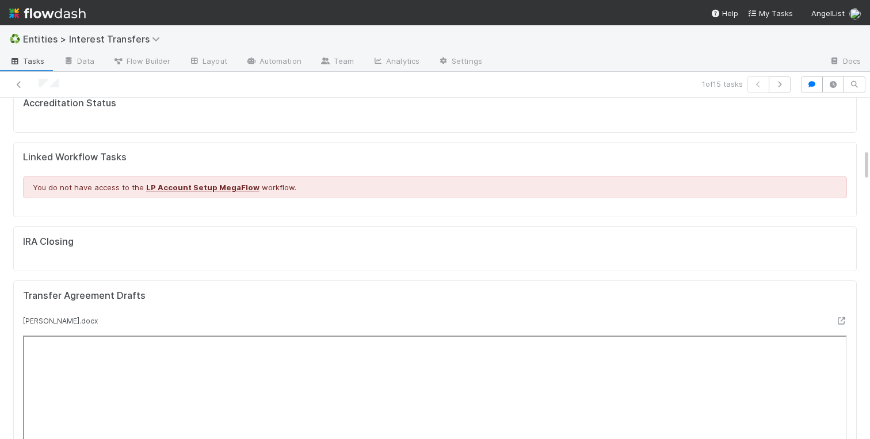
scroll to position [0, 0]
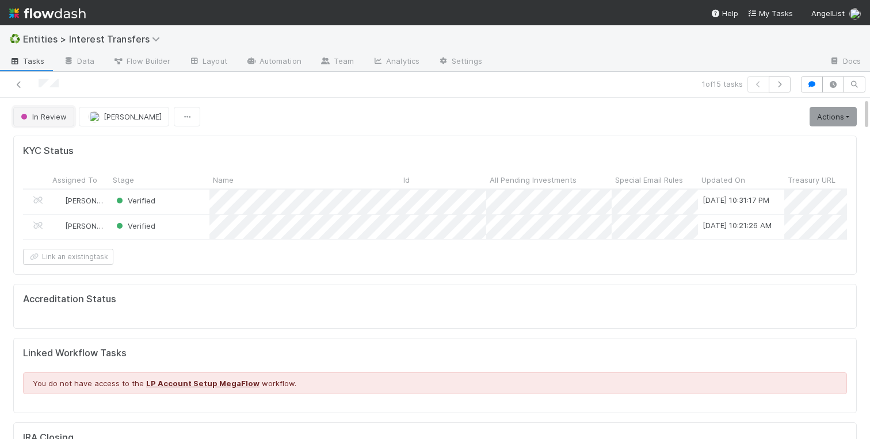
click at [39, 116] on span "In Review" at bounding box center [42, 116] width 48 height 9
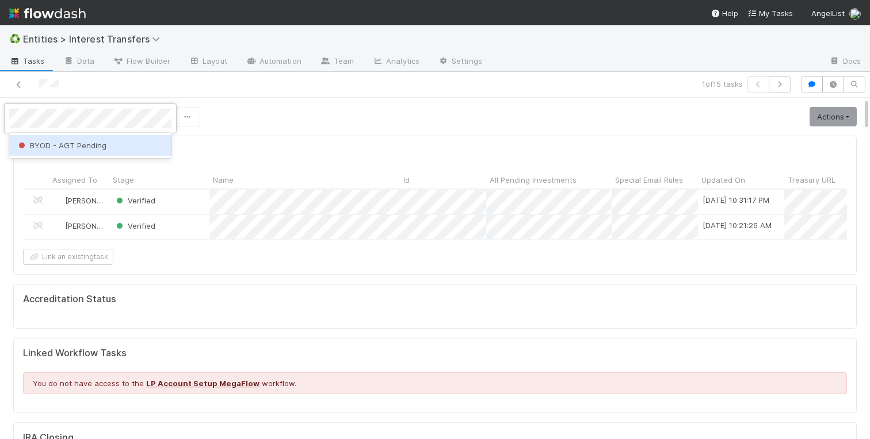
click at [74, 146] on span "BYOD - AGT Pending" at bounding box center [61, 145] width 90 height 9
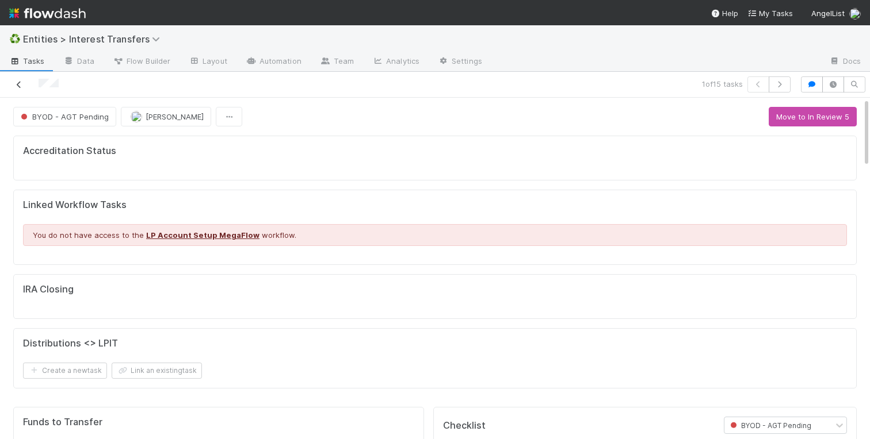
click at [17, 82] on icon at bounding box center [19, 84] width 12 height 7
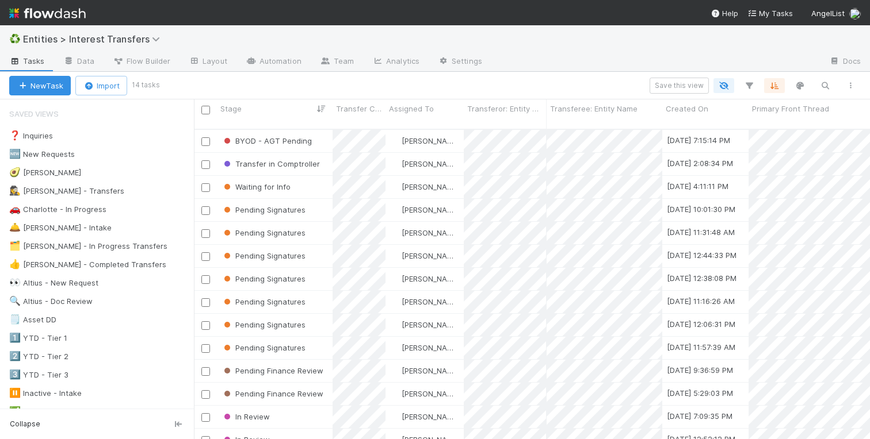
scroll to position [319, 676]
click at [76, 210] on div "🚗 Charlotte - In Progress" at bounding box center [57, 209] width 97 height 14
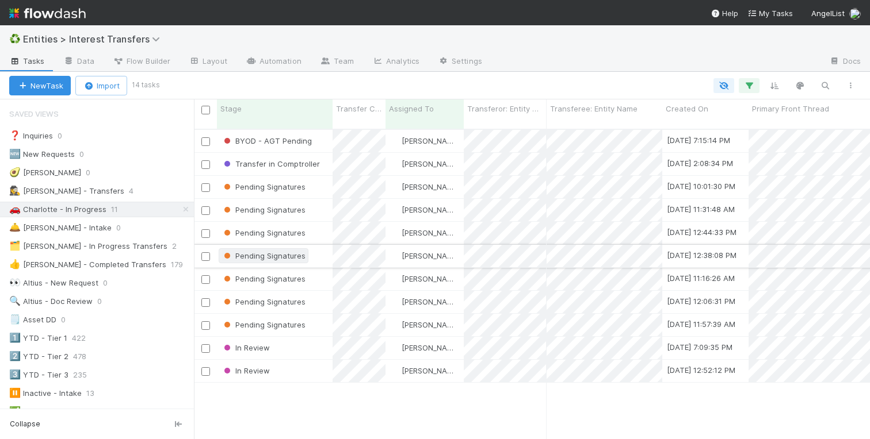
scroll to position [319, 676]
